Goal: Download file/media

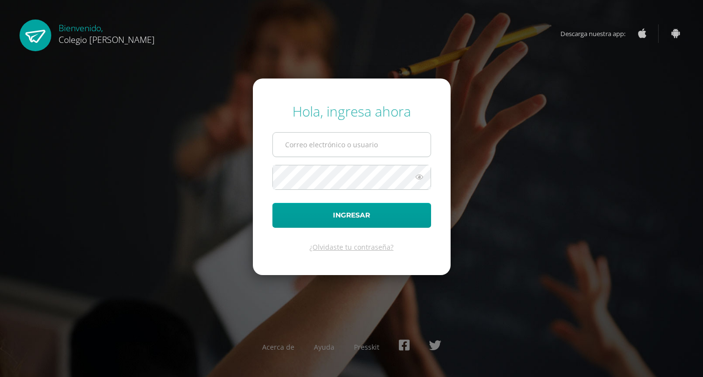
click at [365, 140] on input "text" at bounding box center [352, 145] width 158 height 24
type input "COS00585@osoriosandoval.edu.gt"
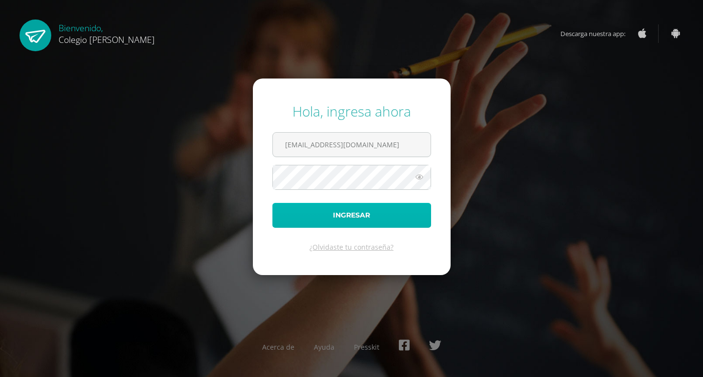
click at [388, 217] on button "Ingresar" at bounding box center [351, 215] width 159 height 25
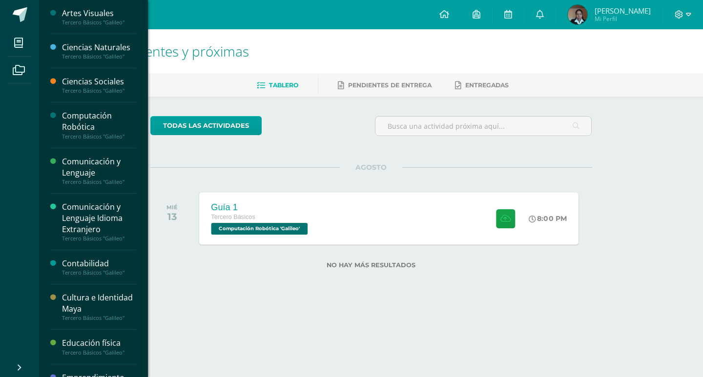
click at [304, 214] on div "Tercero Básicos" at bounding box center [260, 217] width 99 height 11
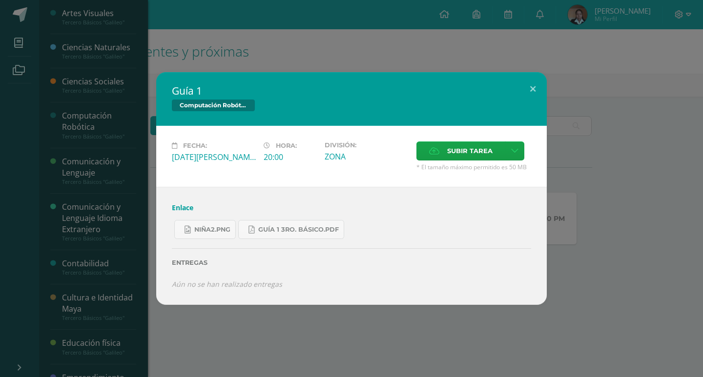
click at [179, 206] on link "Enlace" at bounding box center [182, 207] width 21 height 9
click at [211, 232] on span "niña2.png" at bounding box center [212, 230] width 36 height 8
click at [324, 235] on link "Guía 1 3ro. Básico.pdf" at bounding box center [291, 229] width 106 height 19
